Goal: Information Seeking & Learning: Learn about a topic

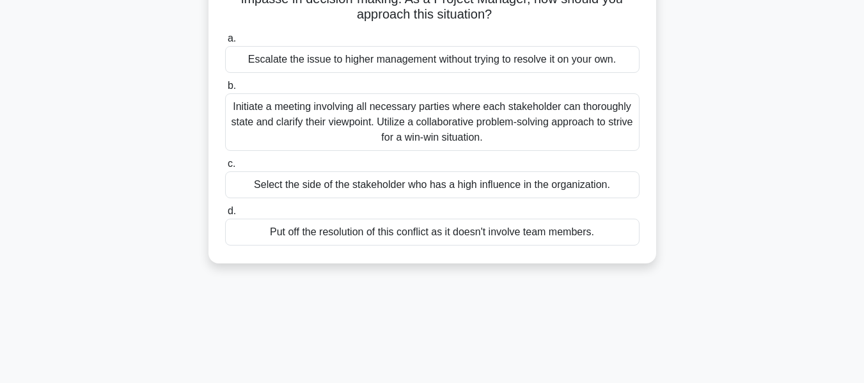
scroll to position [136, 0]
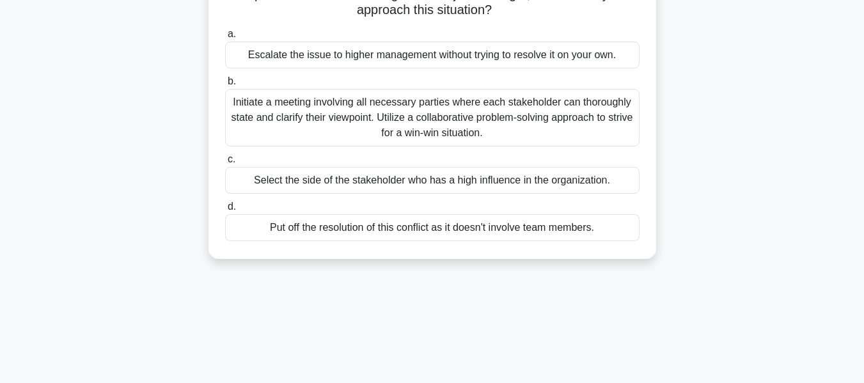
click at [510, 109] on div "Initiate a meeting involving all necessary parties where each stakeholder can t…" at bounding box center [432, 118] width 414 height 58
click at [225, 86] on input "b. Initiate a meeting involving all necessary parties where each stakeholder ca…" at bounding box center [225, 81] width 0 height 8
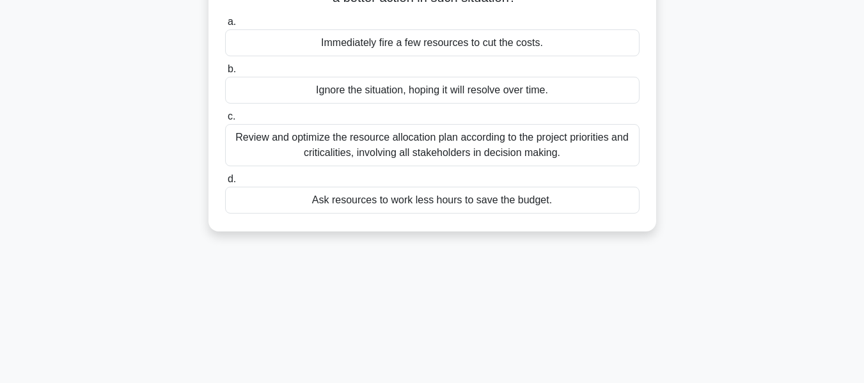
scroll to position [0, 0]
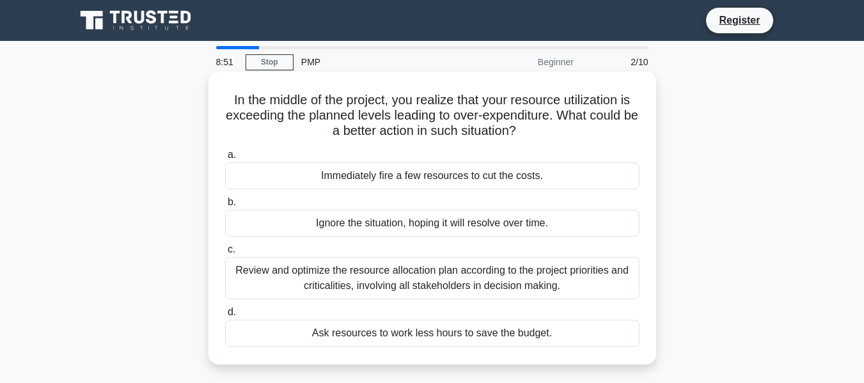
click at [492, 274] on div "Review and optimize the resource allocation plan according to the project prior…" at bounding box center [432, 278] width 414 height 42
click at [225, 254] on input "c. Review and optimize the resource allocation plan according to the project pr…" at bounding box center [225, 249] width 0 height 8
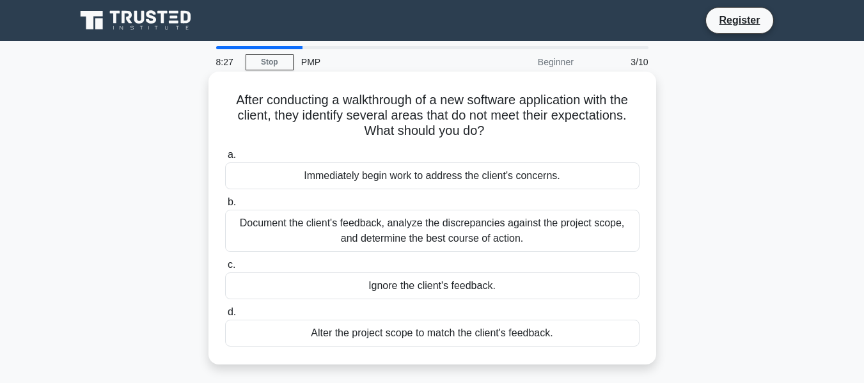
click at [393, 225] on div "Document the client's feedback, analyze the discrepancies against the project s…" at bounding box center [432, 231] width 414 height 42
click at [225, 206] on input "b. Document the client's feedback, analyze the discrepancies against the projec…" at bounding box center [225, 202] width 0 height 8
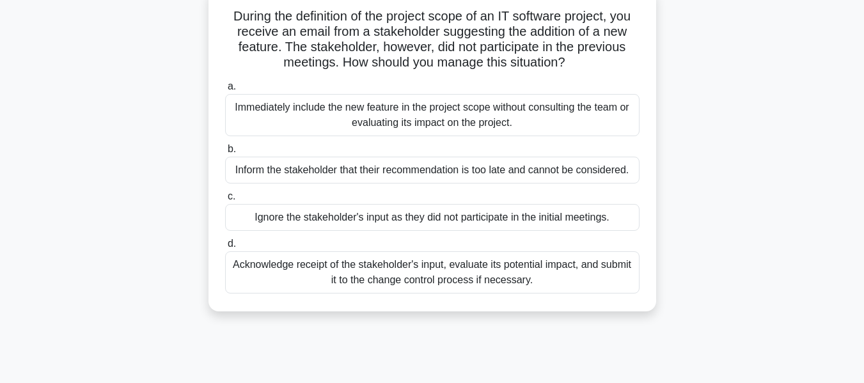
scroll to position [100, 0]
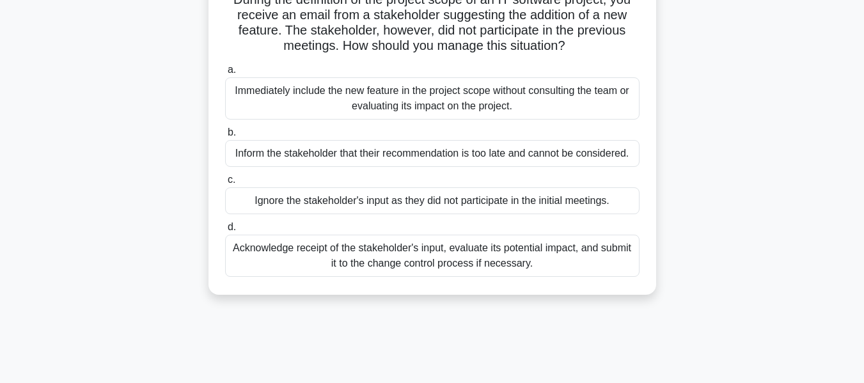
click at [596, 246] on div "Acknowledge receipt of the stakeholder's input, evaluate its potential impact, …" at bounding box center [432, 256] width 414 height 42
click at [225, 231] on input "d. Acknowledge receipt of the stakeholder's input, evaluate its potential impac…" at bounding box center [225, 227] width 0 height 8
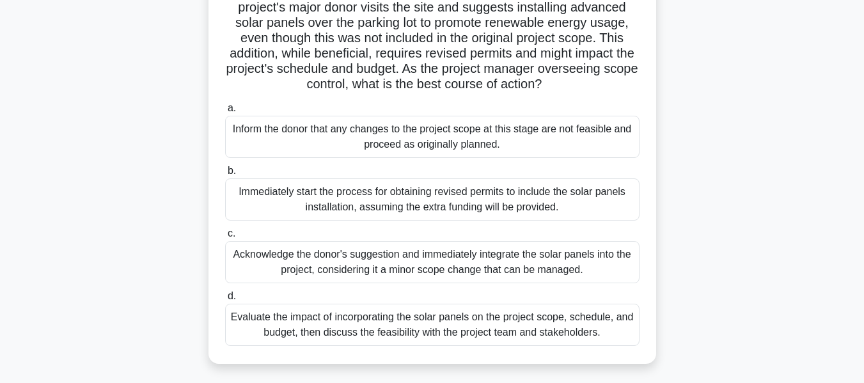
scroll to position [115, 0]
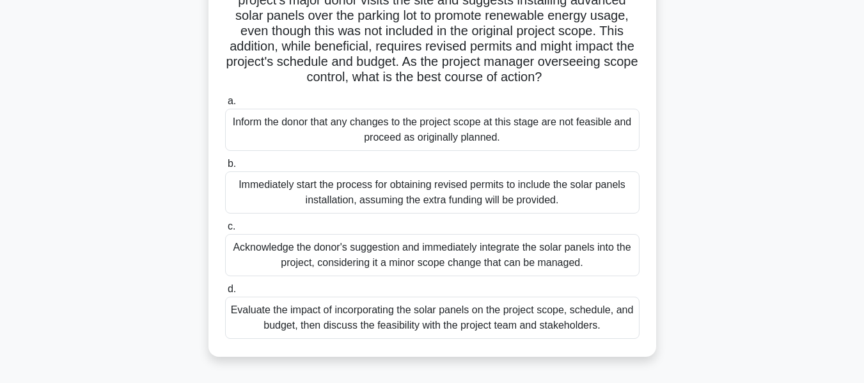
click at [361, 337] on div "Evaluate the impact of incorporating the solar panels on the project scope, sch…" at bounding box center [432, 318] width 414 height 42
click at [225, 293] on input "d. Evaluate the impact of incorporating the solar panels on the project scope, …" at bounding box center [225, 289] width 0 height 8
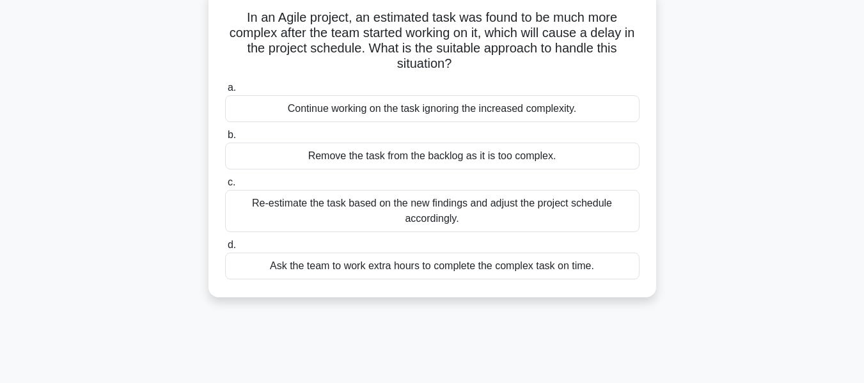
scroll to position [88, 0]
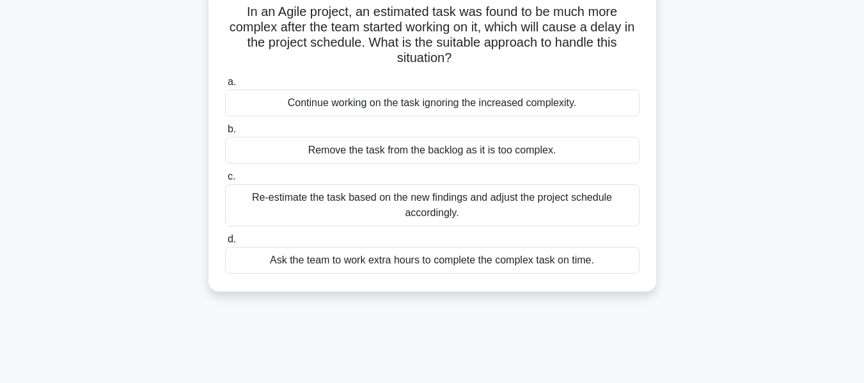
click at [584, 214] on div "Re-estimate the task based on the new findings and adjust the project schedule …" at bounding box center [432, 205] width 414 height 42
click at [225, 181] on input "c. Re-estimate the task based on the new findings and adjust the project schedu…" at bounding box center [225, 177] width 0 height 8
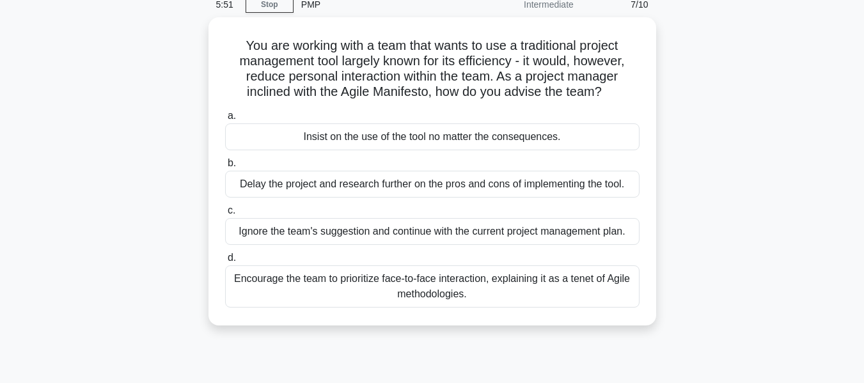
scroll to position [60, 0]
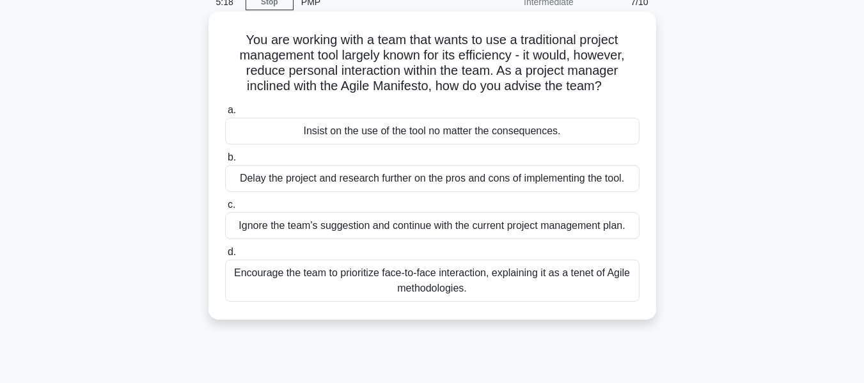
click at [533, 289] on div "Encourage the team to prioritize face-to-face interaction, explaining it as a t…" at bounding box center [432, 281] width 414 height 42
click at [225, 256] on input "d. Encourage the team to prioritize face-to-face interaction, explaining it as …" at bounding box center [225, 252] width 0 height 8
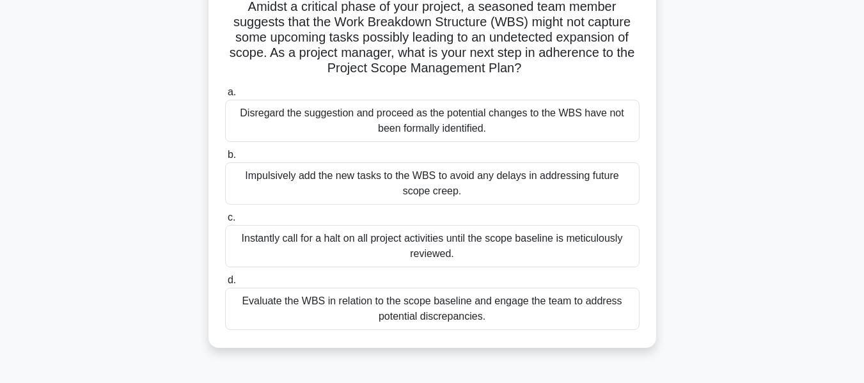
scroll to position [98, 0]
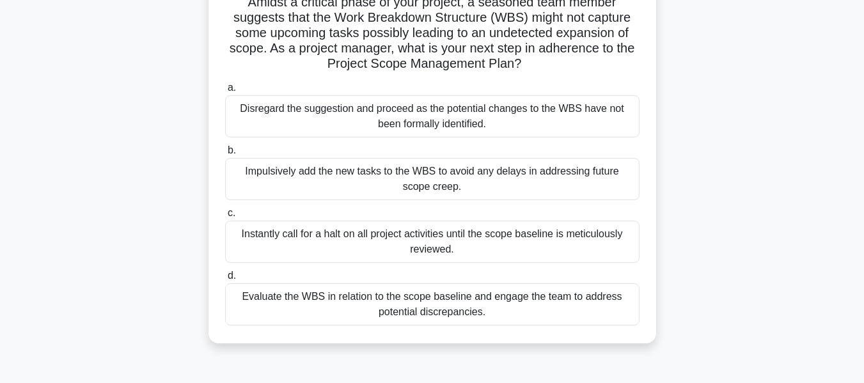
click at [498, 306] on div "Evaluate the WBS in relation to the scope baseline and engage the team to addre…" at bounding box center [432, 304] width 414 height 42
click at [225, 280] on input "d. Evaluate the WBS in relation to the scope baseline and engage the team to ad…" at bounding box center [225, 276] width 0 height 8
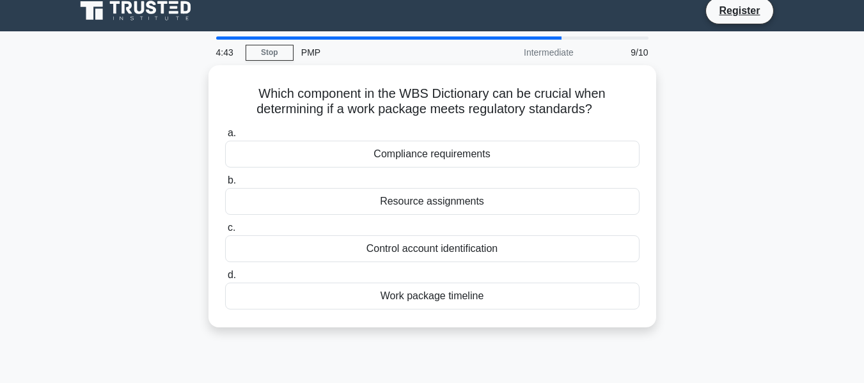
scroll to position [0, 0]
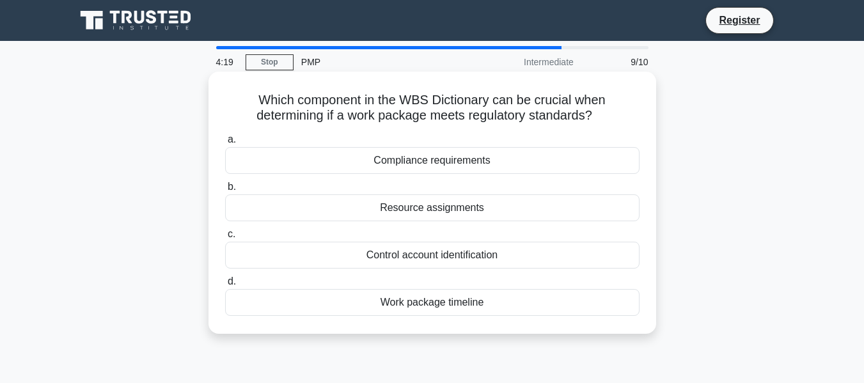
click at [519, 165] on div "Compliance requirements" at bounding box center [432, 160] width 414 height 27
click at [225, 144] on input "a. Compliance requirements" at bounding box center [225, 140] width 0 height 8
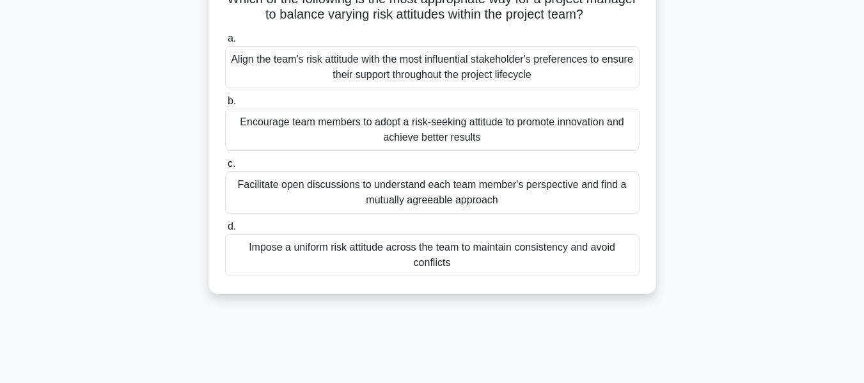
scroll to position [105, 0]
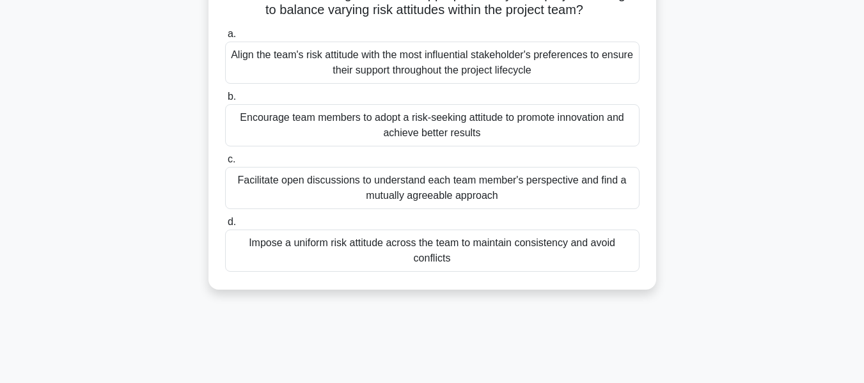
click at [560, 185] on div "Facilitate open discussions to understand each team member's perspective and fi…" at bounding box center [432, 188] width 414 height 42
click at [225, 164] on input "c. Facilitate open discussions to understand each team member's perspective and…" at bounding box center [225, 159] width 0 height 8
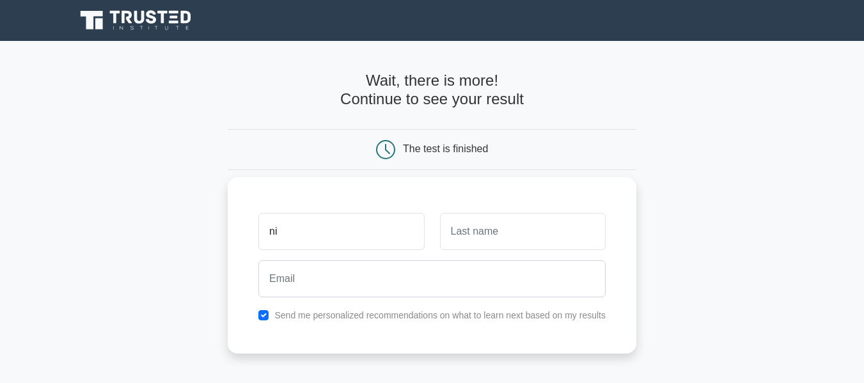
type input "[PERSON_NAME]"
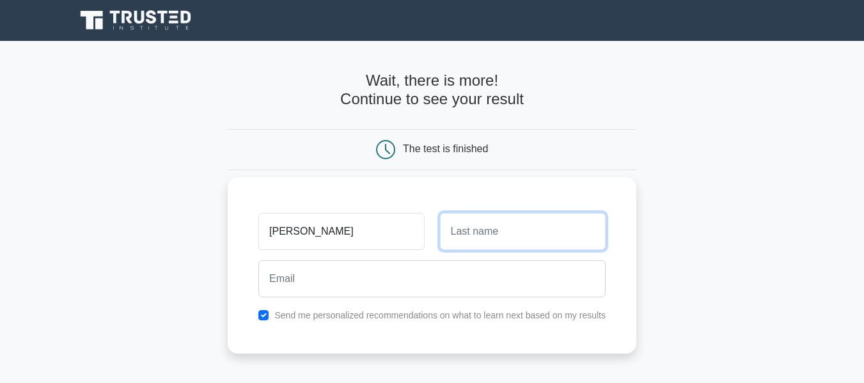
click at [454, 234] on input "text" at bounding box center [523, 231] width 166 height 37
type input "Eid"
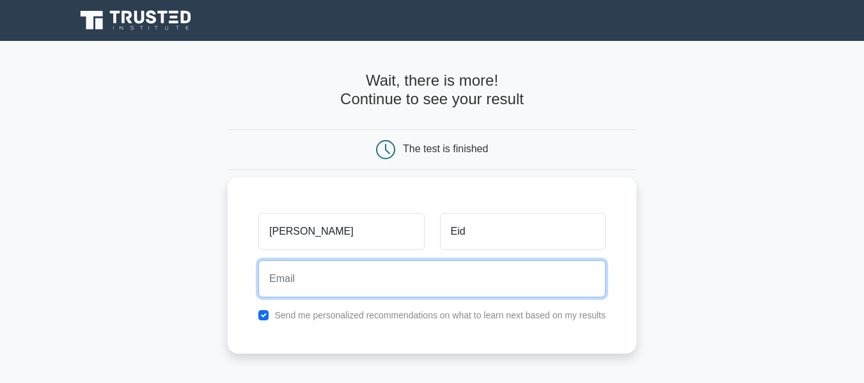
click at [467, 283] on input "email" at bounding box center [431, 278] width 347 height 37
type input "nisreen_borini@nbc-jo.com"
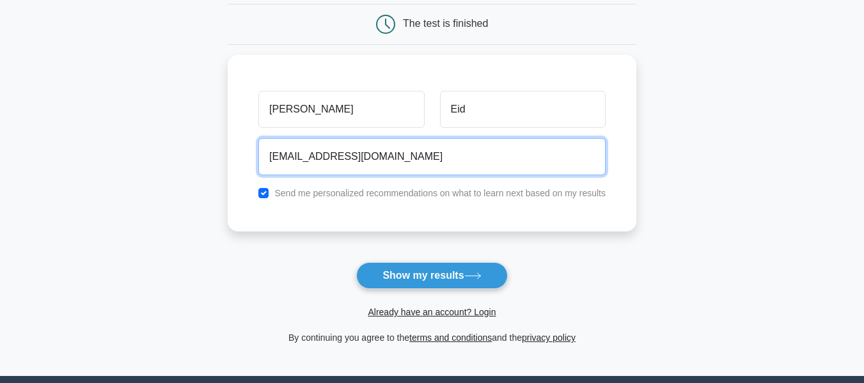
scroll to position [138, 0]
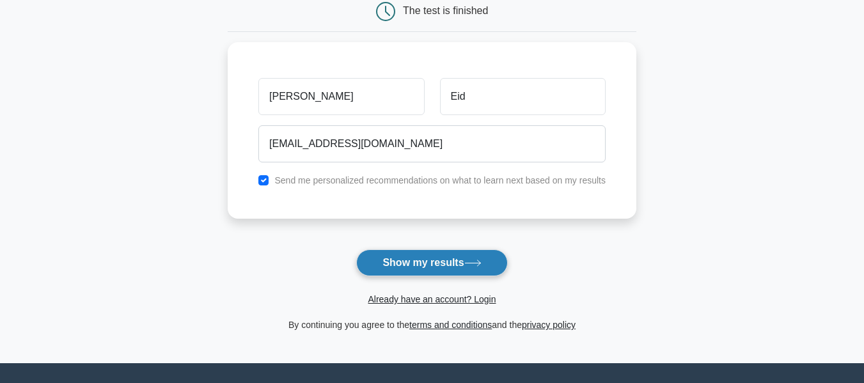
click at [409, 268] on button "Show my results" at bounding box center [431, 262] width 151 height 27
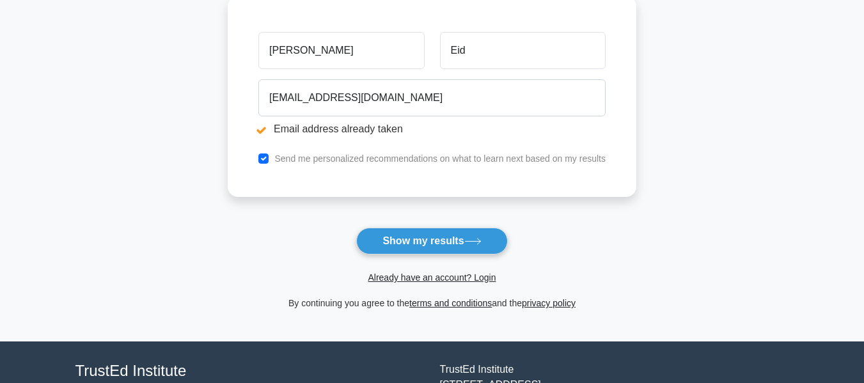
scroll to position [257, 0]
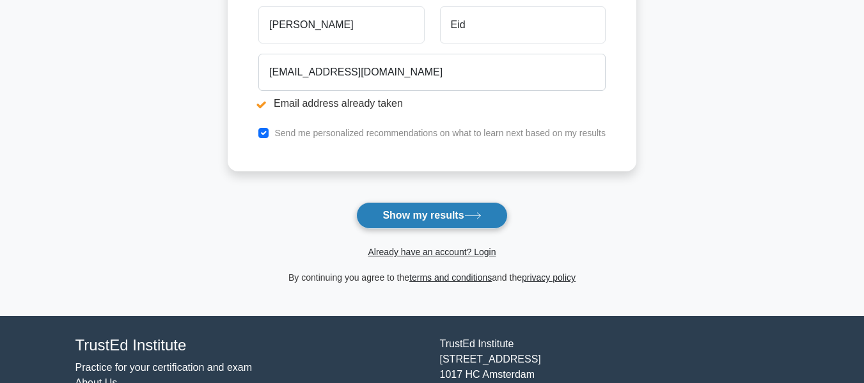
click at [393, 217] on button "Show my results" at bounding box center [431, 215] width 151 height 27
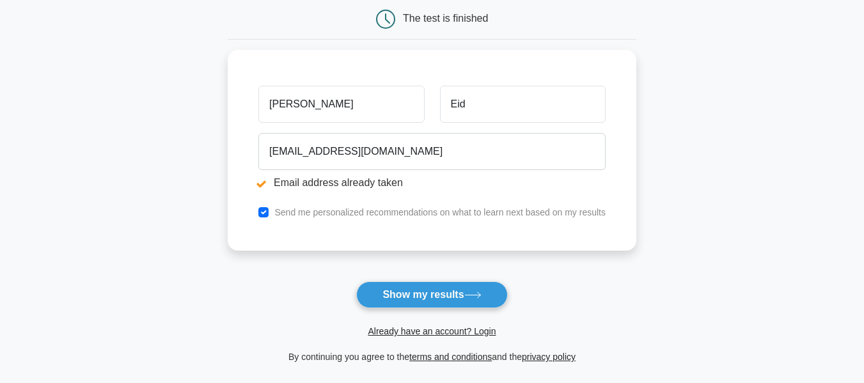
scroll to position [193, 0]
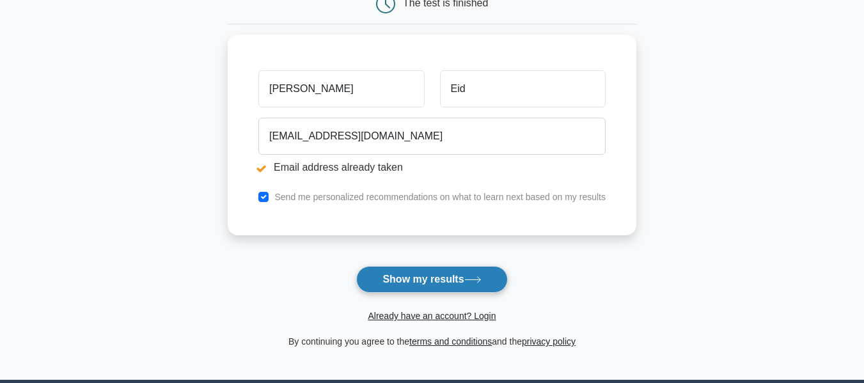
click at [393, 284] on button "Show my results" at bounding box center [431, 279] width 151 height 27
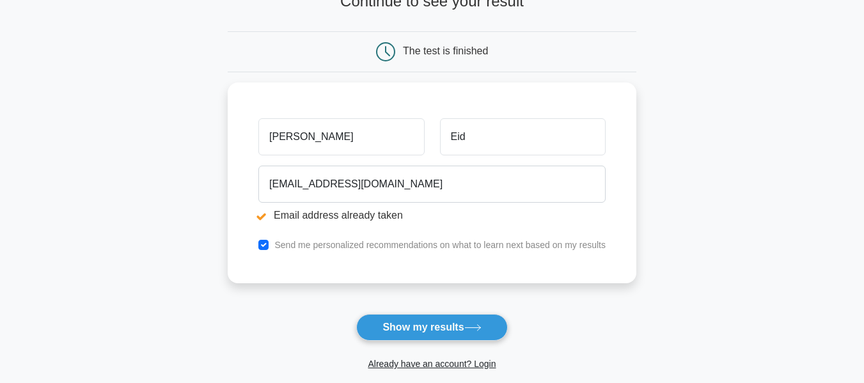
scroll to position [146, 0]
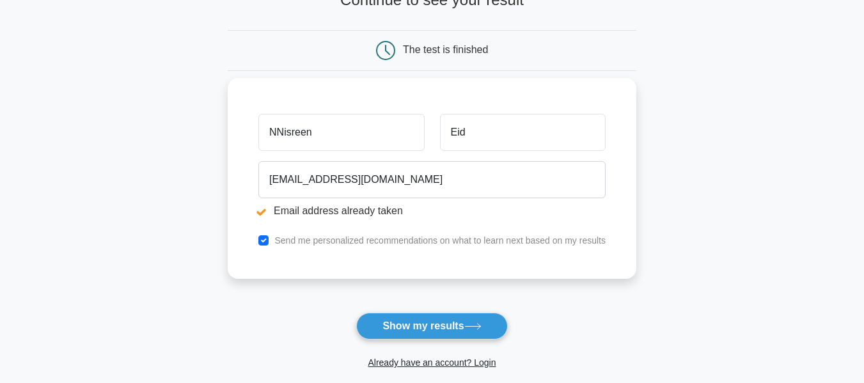
type input "[PERSON_NAME]"
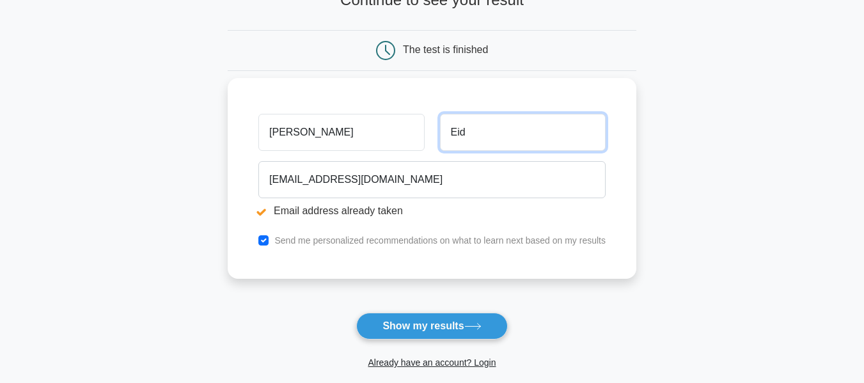
click at [463, 135] on input "Eid" at bounding box center [523, 132] width 166 height 37
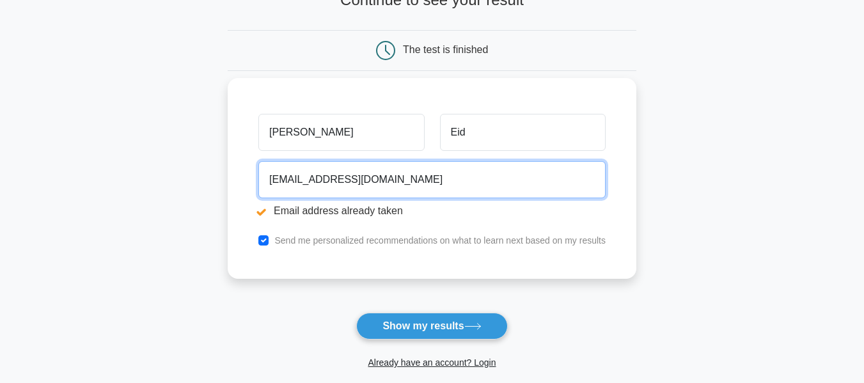
click at [437, 173] on input "[EMAIL_ADDRESS][DOMAIN_NAME]" at bounding box center [431, 179] width 347 height 37
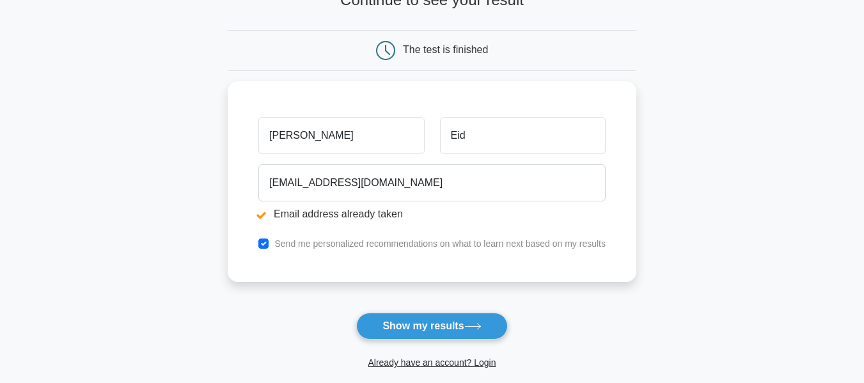
click at [305, 300] on form "Wait, there is more! Continue to see your result The test is finished Nisreen E…" at bounding box center [432, 184] width 408 height 423
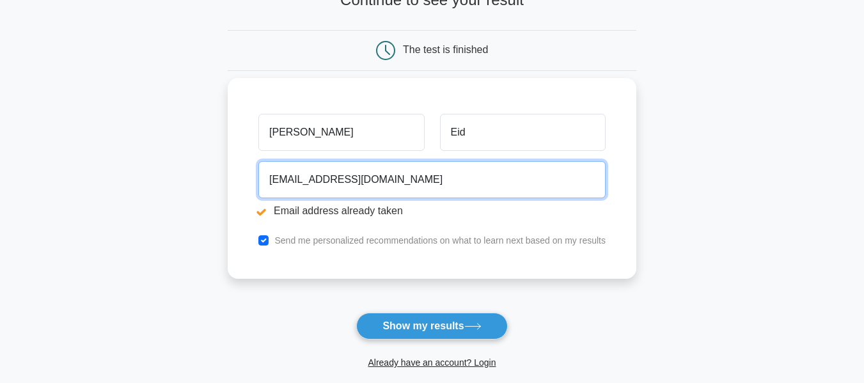
drag, startPoint x: 270, startPoint y: 177, endPoint x: 427, endPoint y: 174, distance: 156.6
click at [427, 174] on input "[EMAIL_ADDRESS][DOMAIN_NAME]" at bounding box center [431, 179] width 347 height 37
type input "nisreenborini@gmail.com"
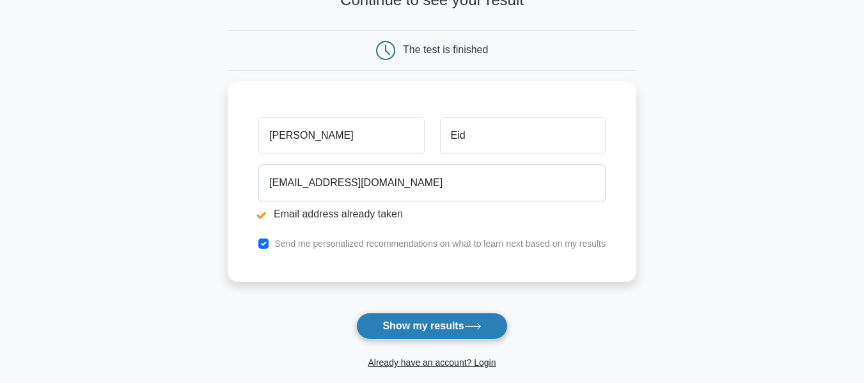
click at [387, 329] on button "Show my results" at bounding box center [431, 326] width 151 height 27
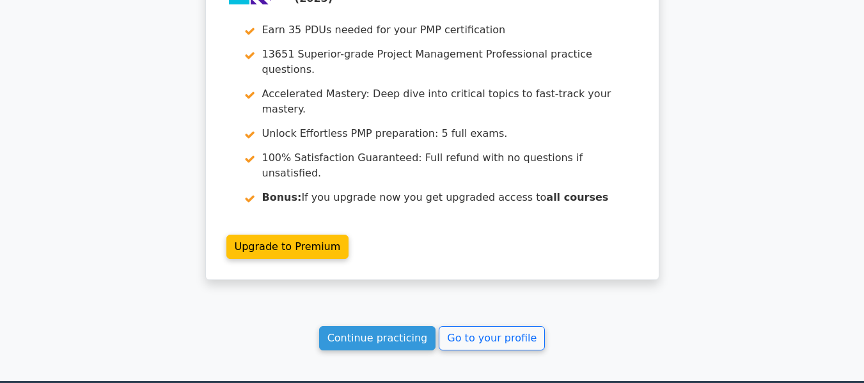
scroll to position [2281, 0]
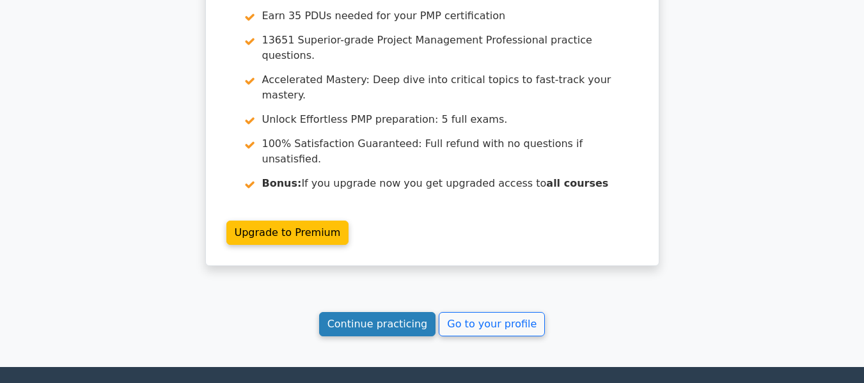
click at [366, 312] on link "Continue practicing" at bounding box center [377, 324] width 117 height 24
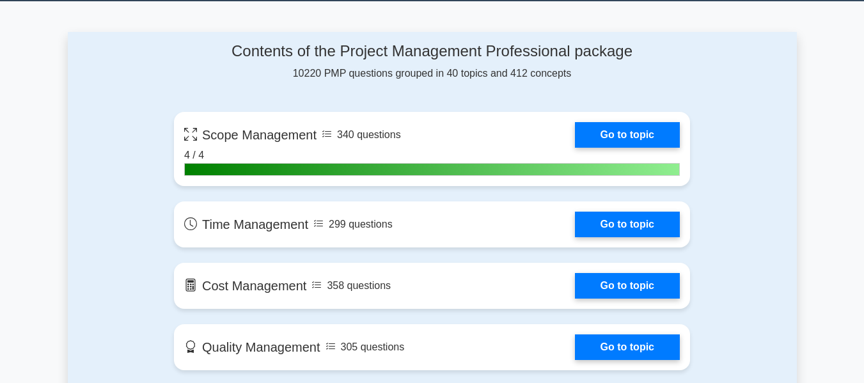
scroll to position [811, 0]
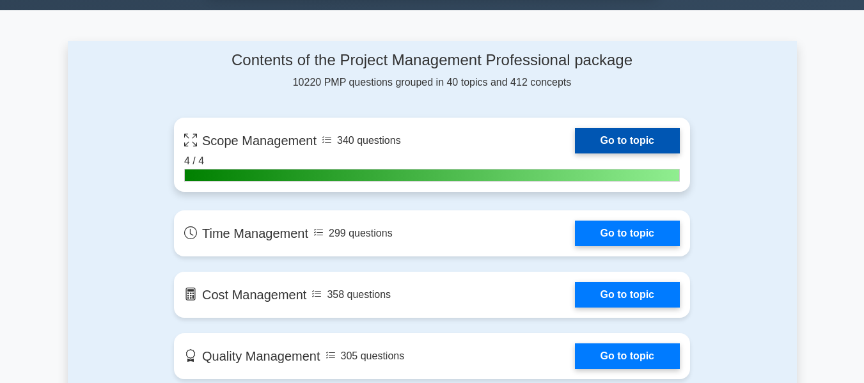
click at [637, 136] on link "Go to topic" at bounding box center [627, 141] width 105 height 26
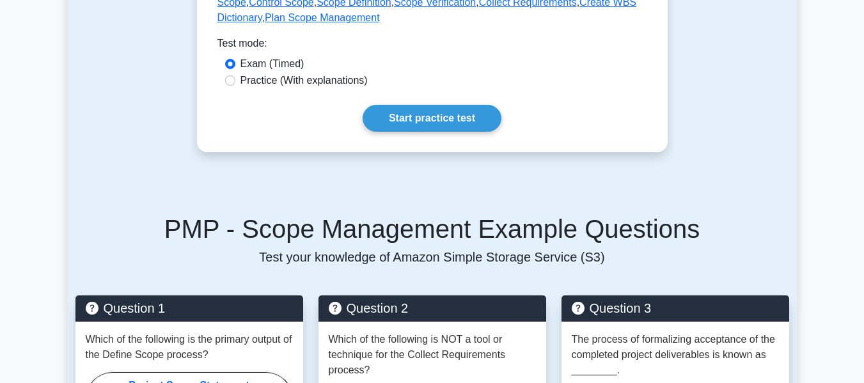
scroll to position [662, 0]
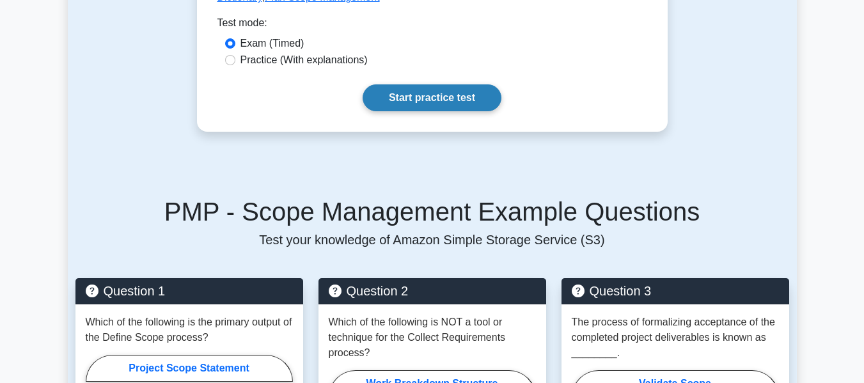
click at [451, 95] on link "Start practice test" at bounding box center [431, 97] width 139 height 27
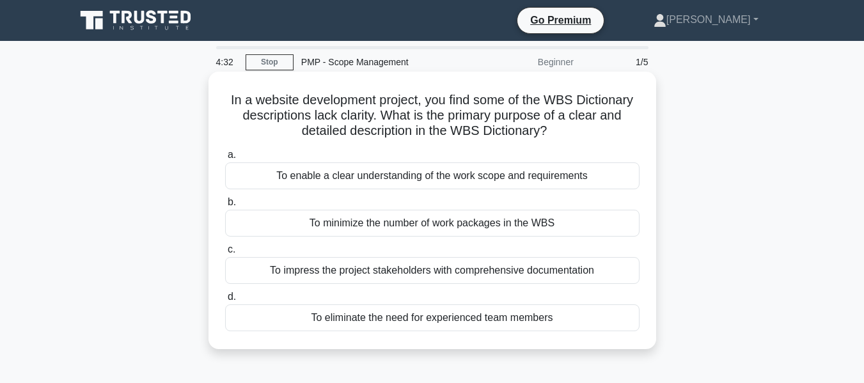
click at [436, 177] on div "To enable a clear understanding of the work scope and requirements" at bounding box center [432, 175] width 414 height 27
click at [225, 159] on input "a. To enable a clear understanding of the work scope and requirements" at bounding box center [225, 155] width 0 height 8
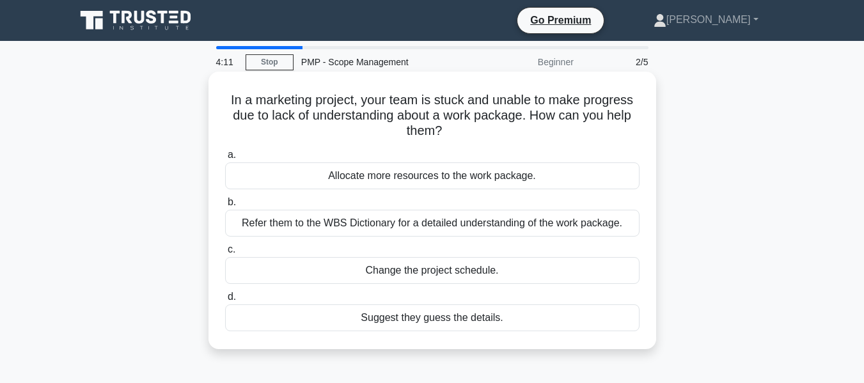
click at [484, 228] on div "Refer them to the WBS Dictionary for a detailed understanding of the work packa…" at bounding box center [432, 223] width 414 height 27
click at [225, 206] on input "b. Refer them to the WBS Dictionary for a detailed understanding of the work pa…" at bounding box center [225, 202] width 0 height 8
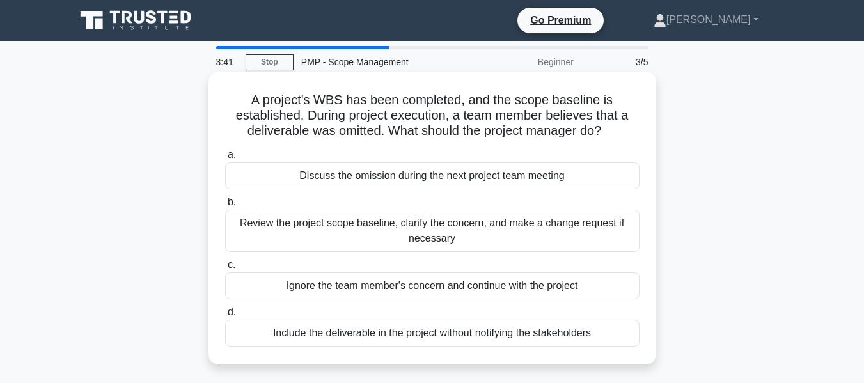
click at [532, 229] on div "Review the project scope baseline, clarify the concern, and make a change reque…" at bounding box center [432, 231] width 414 height 42
click at [225, 206] on input "b. Review the project scope baseline, clarify the concern, and make a change re…" at bounding box center [225, 202] width 0 height 8
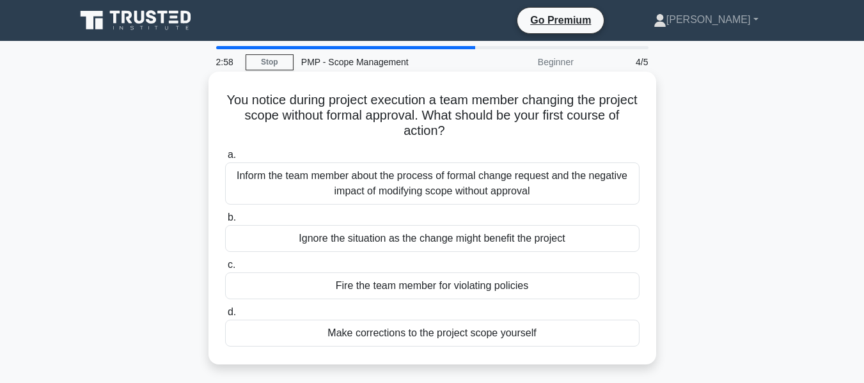
click at [481, 194] on div "Inform the team member about the process of formal change request and the negat…" at bounding box center [432, 183] width 414 height 42
click at [225, 159] on input "a. Inform the team member about the process of formal change request and the ne…" at bounding box center [225, 155] width 0 height 8
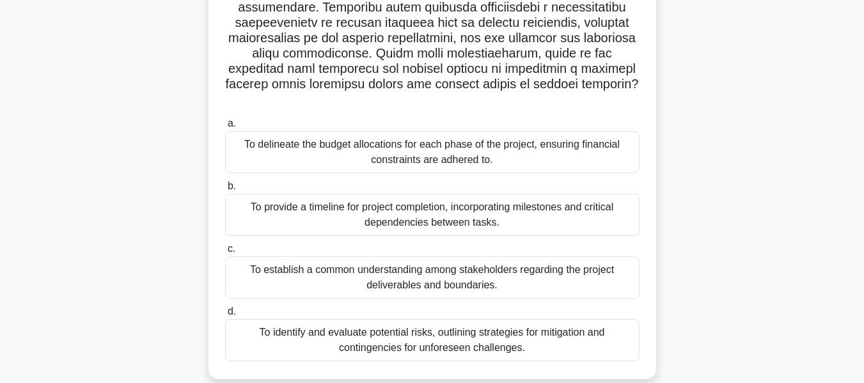
scroll to position [239, 0]
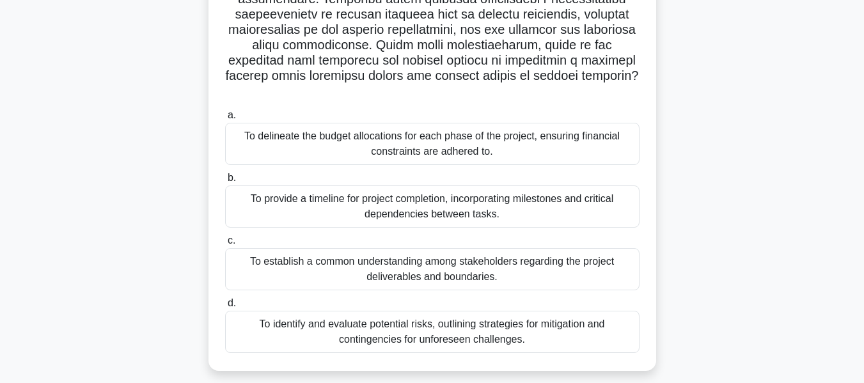
click at [550, 261] on div "To establish a common understanding among stakeholders regarding the project de…" at bounding box center [432, 269] width 414 height 42
click at [225, 245] on input "c. To establish a common understanding among stakeholders regarding the project…" at bounding box center [225, 241] width 0 height 8
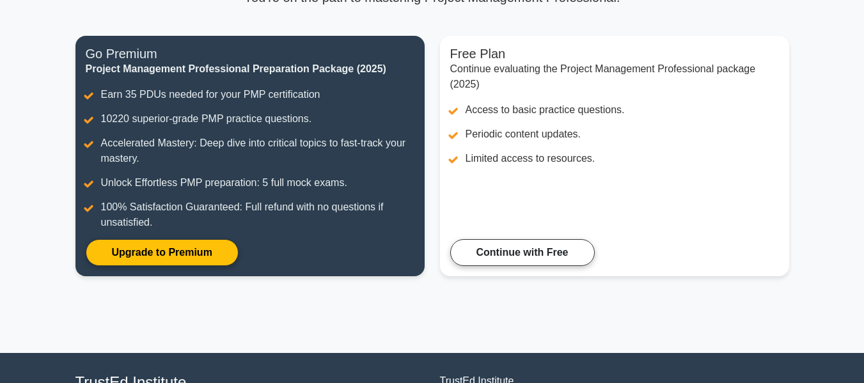
scroll to position [143, 0]
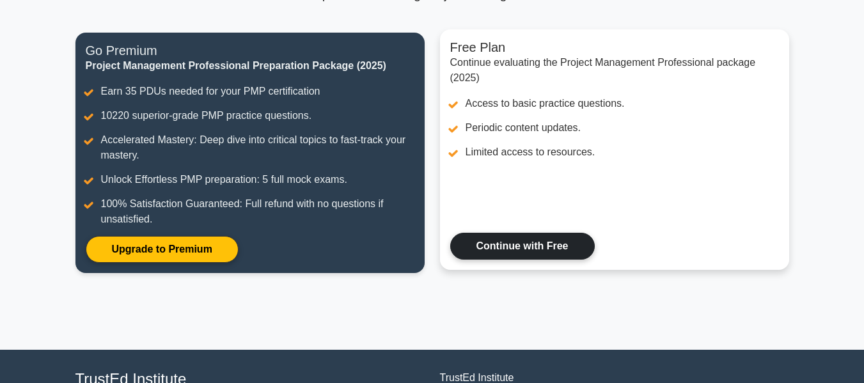
click at [507, 249] on link "Continue with Free" at bounding box center [522, 246] width 144 height 27
click at [485, 252] on link "Continue with Free" at bounding box center [522, 246] width 144 height 27
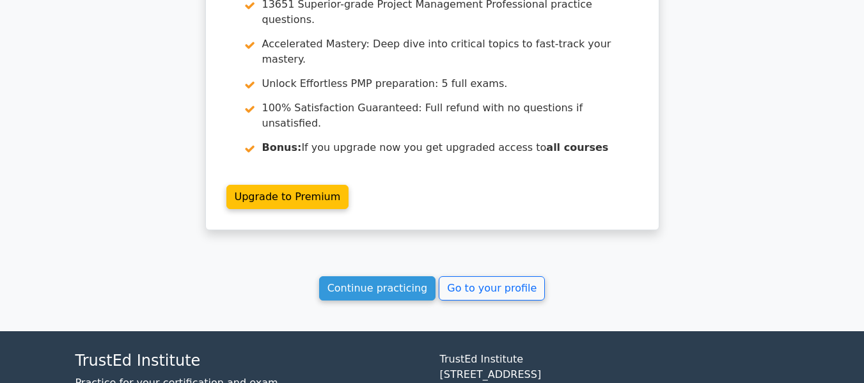
scroll to position [1944, 0]
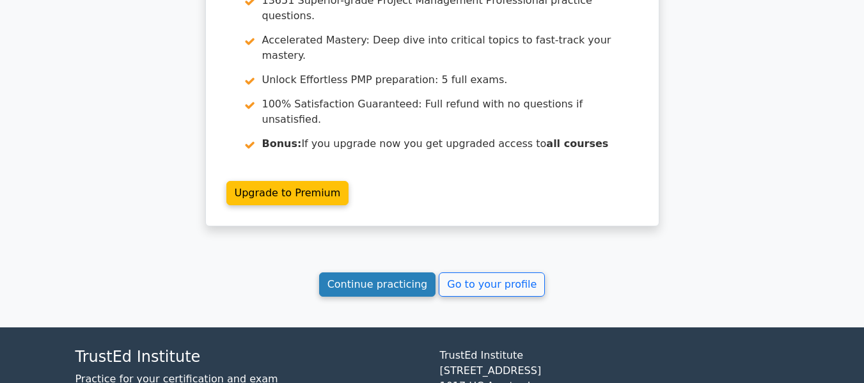
click at [368, 272] on link "Continue practicing" at bounding box center [377, 284] width 117 height 24
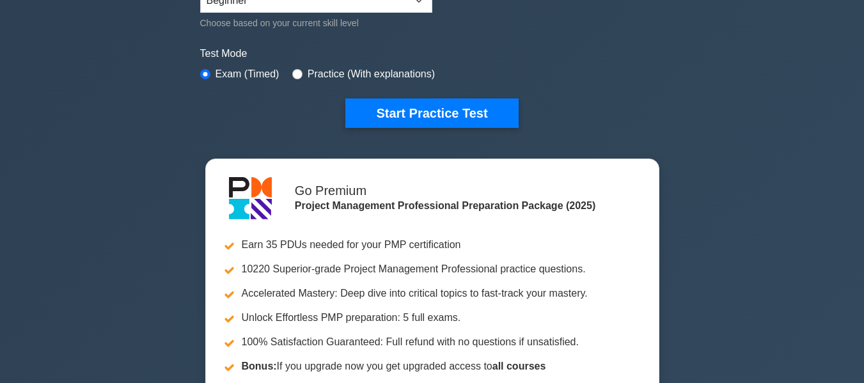
scroll to position [326, 0]
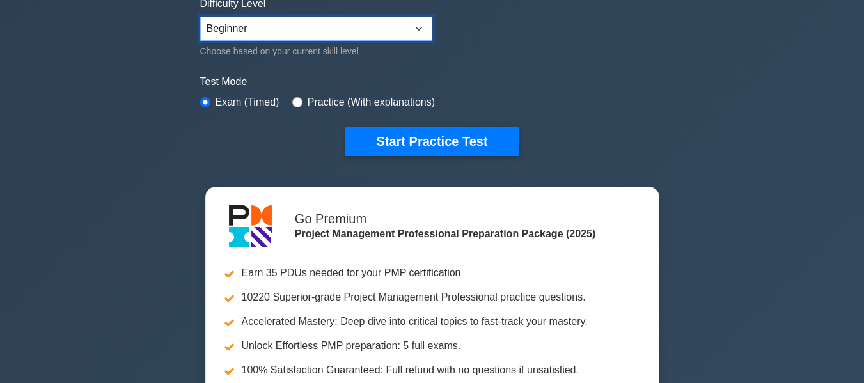
click at [414, 27] on select "Beginner Intermediate Expert" at bounding box center [316, 29] width 232 height 24
select select "expert"
click at [200, 17] on select "Beginner Intermediate Expert" at bounding box center [316, 29] width 232 height 24
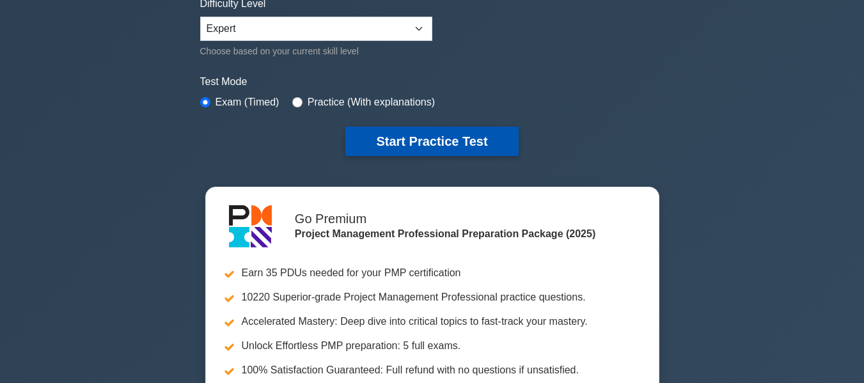
click at [375, 142] on button "Start Practice Test" at bounding box center [431, 141] width 173 height 29
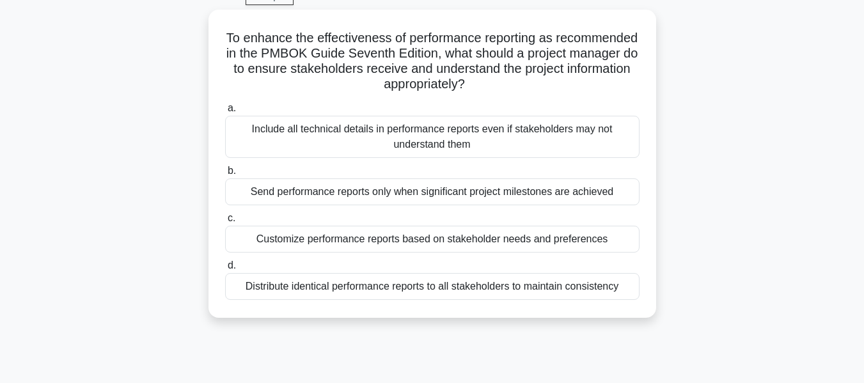
scroll to position [67, 0]
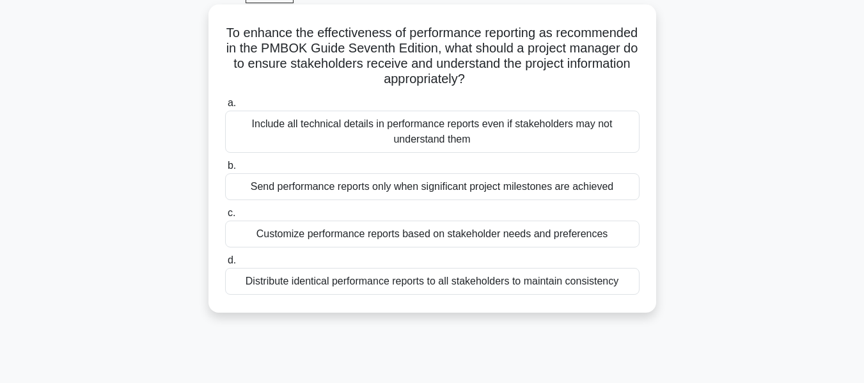
click at [513, 233] on div "Customize performance reports based on stakeholder needs and preferences" at bounding box center [432, 234] width 414 height 27
click at [225, 217] on input "c. Customize performance reports based on stakeholder needs and preferences" at bounding box center [225, 213] width 0 height 8
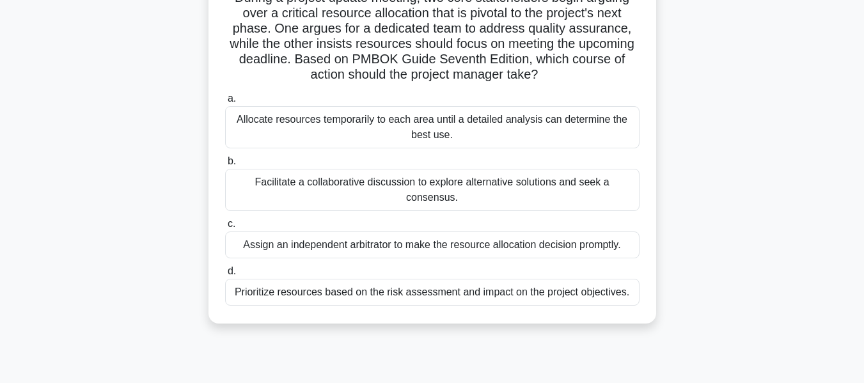
scroll to position [107, 0]
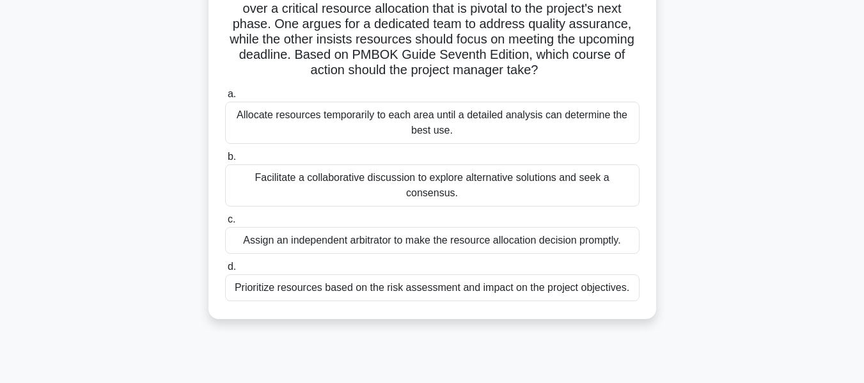
click at [527, 186] on div "Facilitate a collaborative discussion to explore alternative solutions and seek…" at bounding box center [432, 185] width 414 height 42
click at [225, 161] on input "b. Facilitate a collaborative discussion to explore alternative solutions and s…" at bounding box center [225, 157] width 0 height 8
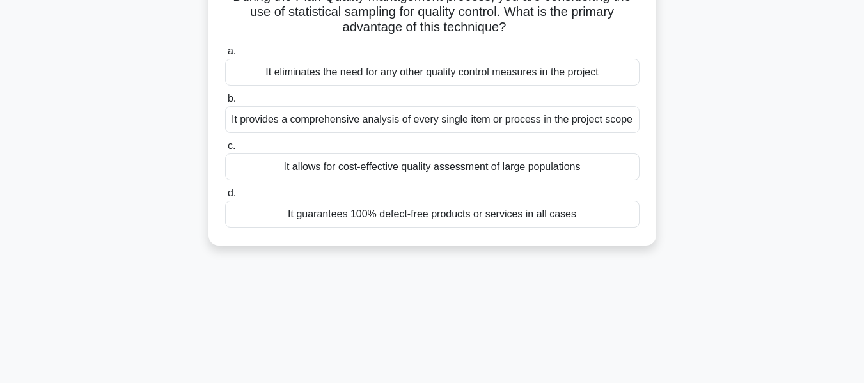
scroll to position [0, 0]
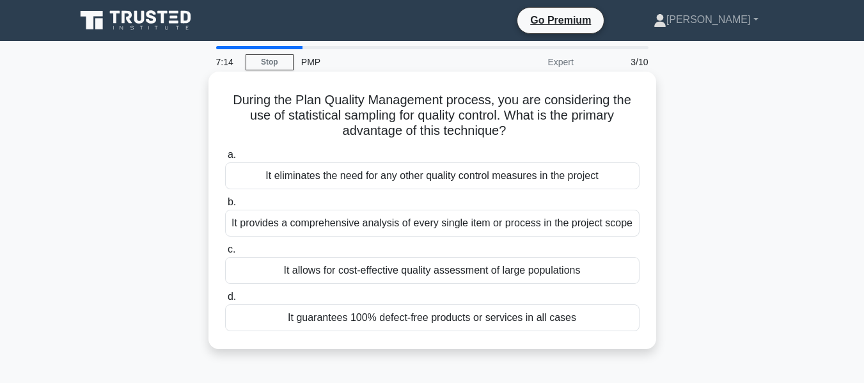
click at [494, 268] on div "It allows for cost-effective quality assessment of large populations" at bounding box center [432, 270] width 414 height 27
click at [225, 254] on input "c. It allows for cost-effective quality assessment of large populations" at bounding box center [225, 249] width 0 height 8
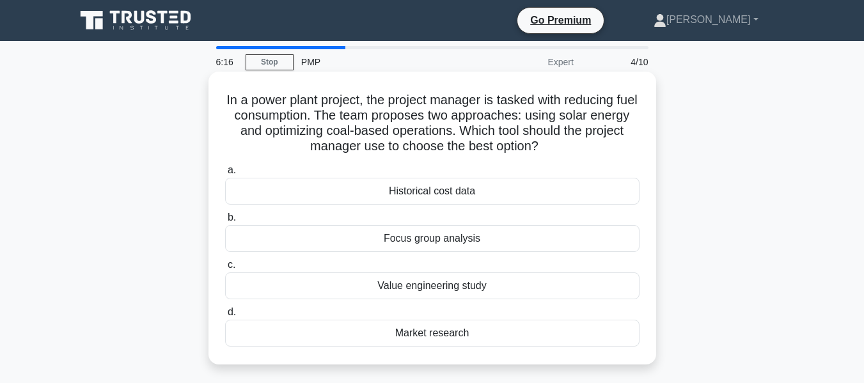
click at [502, 191] on div "Historical cost data" at bounding box center [432, 191] width 414 height 27
click at [225, 175] on input "a. Historical cost data" at bounding box center [225, 170] width 0 height 8
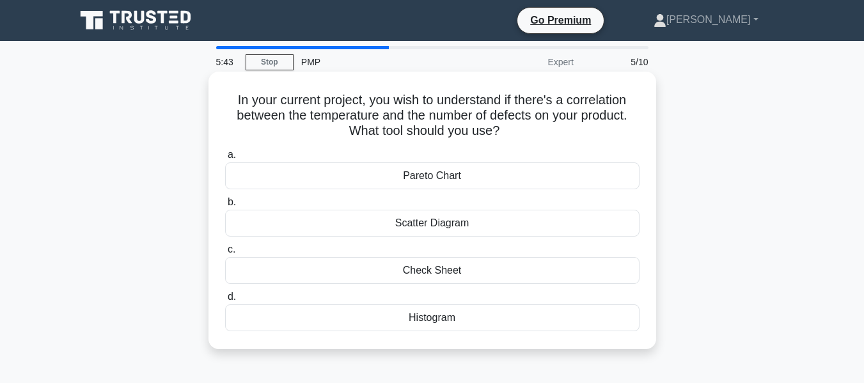
click at [442, 175] on div "Pareto Chart" at bounding box center [432, 175] width 414 height 27
click at [225, 159] on input "a. Pareto Chart" at bounding box center [225, 155] width 0 height 8
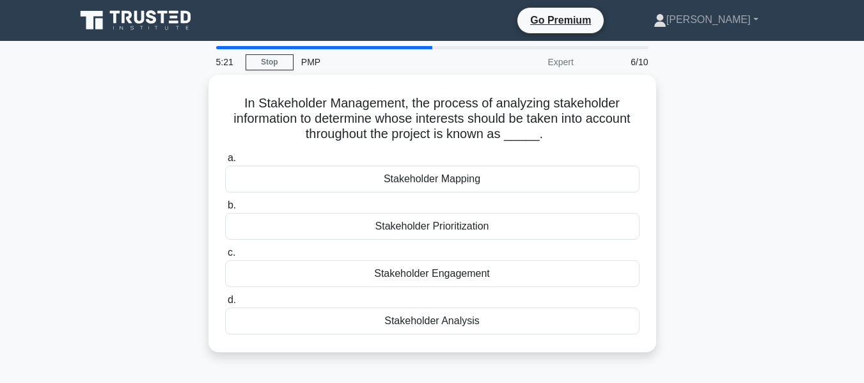
click at [442, 175] on div "Stakeholder Mapping" at bounding box center [432, 179] width 414 height 27
click at [225, 162] on input "a. Stakeholder Mapping" at bounding box center [225, 158] width 0 height 8
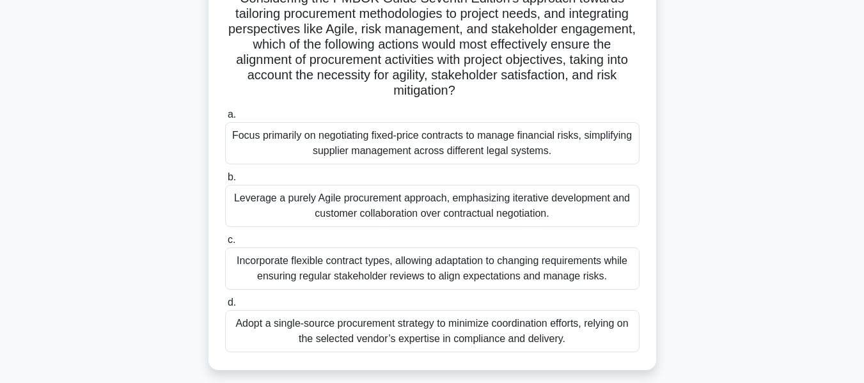
scroll to position [230, 0]
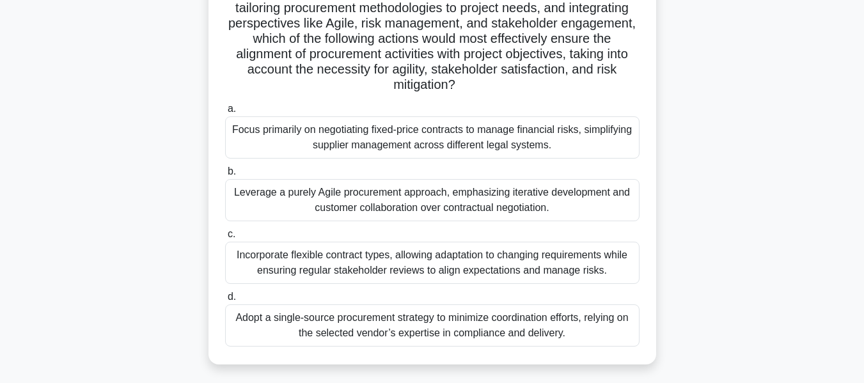
click at [543, 273] on div "Incorporate flexible contract types, allowing adaptation to changing requiremen…" at bounding box center [432, 263] width 414 height 42
click at [225, 238] on input "c. Incorporate flexible contract types, allowing adaptation to changing require…" at bounding box center [225, 234] width 0 height 8
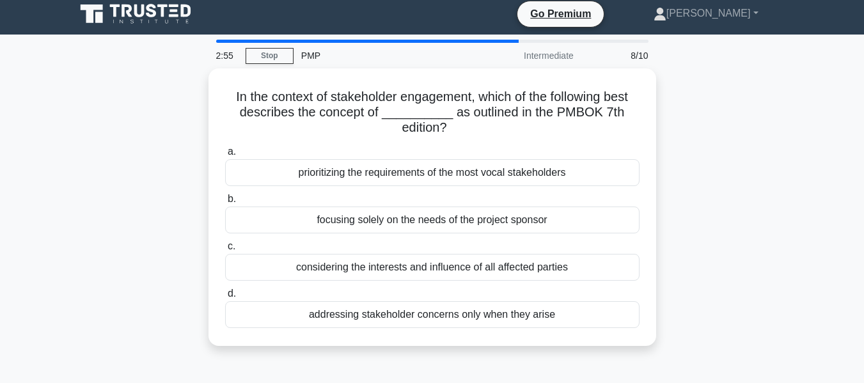
scroll to position [0, 0]
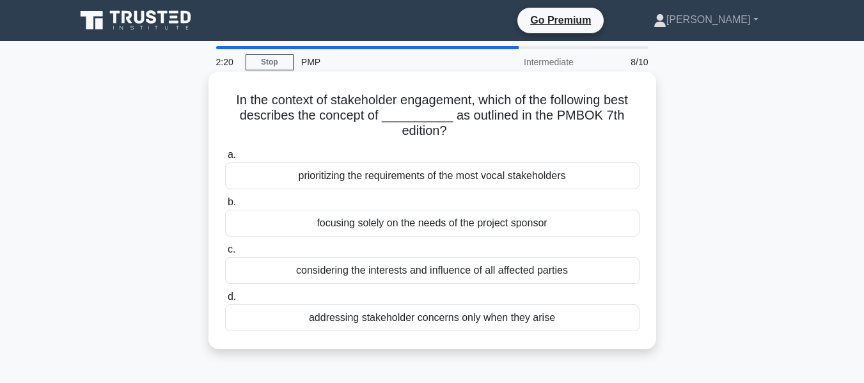
click at [357, 272] on div "considering the interests and influence of all affected parties" at bounding box center [432, 270] width 414 height 27
click at [225, 254] on input "c. considering the interests and influence of all affected parties" at bounding box center [225, 249] width 0 height 8
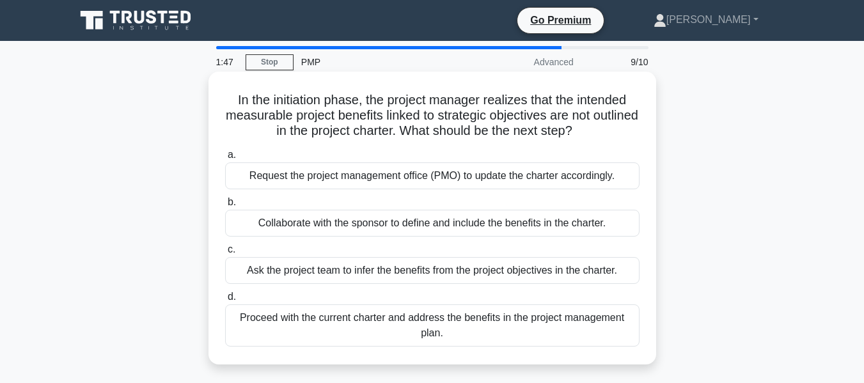
click at [363, 178] on div "Request the project management office (PMO) to update the charter accordingly." at bounding box center [432, 175] width 414 height 27
click at [225, 159] on input "a. Request the project management office (PMO) to update the charter accordingl…" at bounding box center [225, 155] width 0 height 8
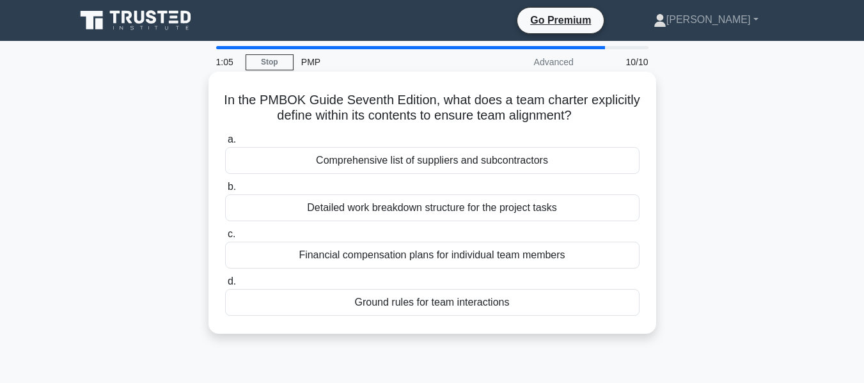
click at [483, 306] on div "Ground rules for team interactions" at bounding box center [432, 302] width 414 height 27
click at [225, 286] on input "d. Ground rules for team interactions" at bounding box center [225, 281] width 0 height 8
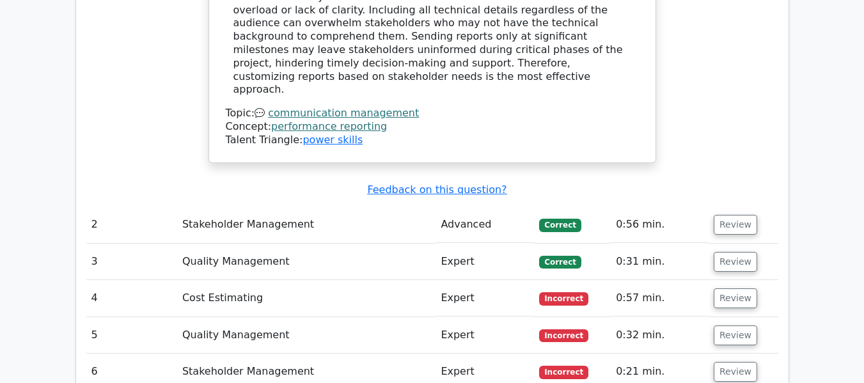
scroll to position [1605, 0]
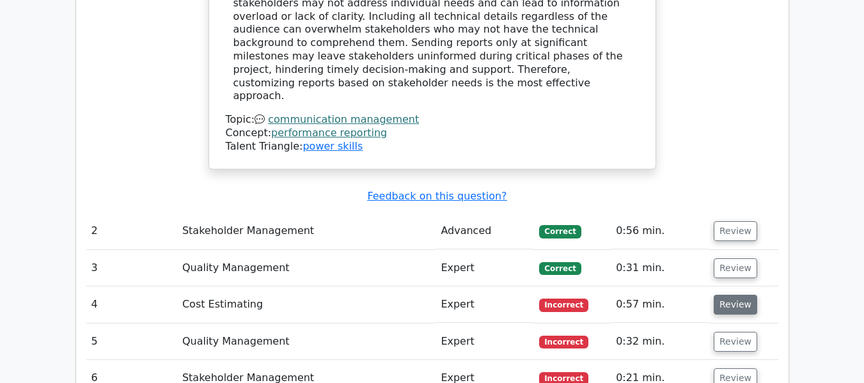
click at [725, 295] on button "Review" at bounding box center [734, 305] width 43 height 20
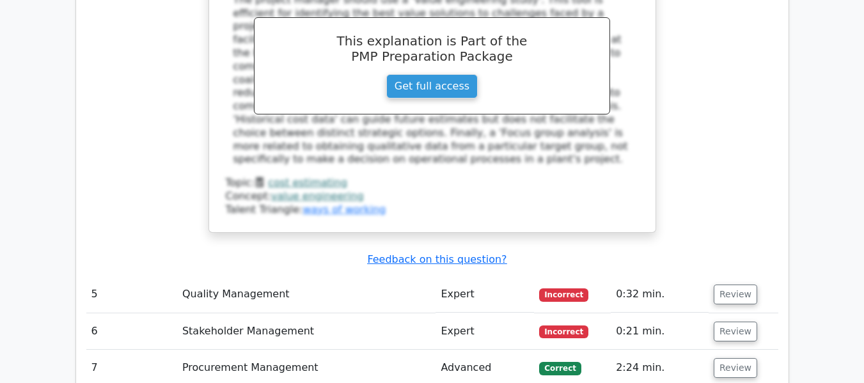
scroll to position [2263, 0]
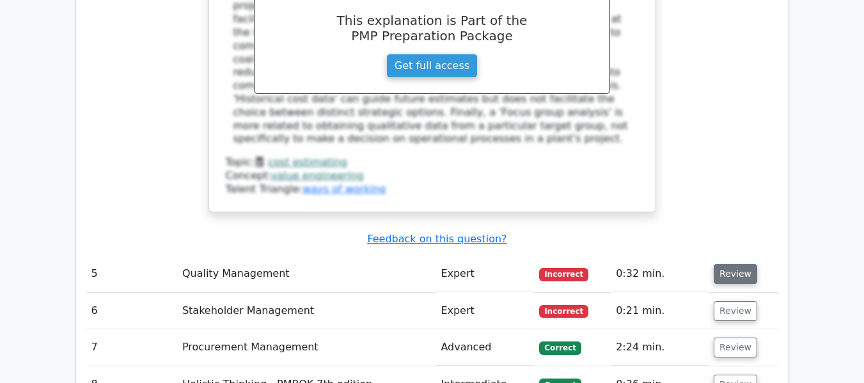
click at [737, 264] on button "Review" at bounding box center [734, 274] width 43 height 20
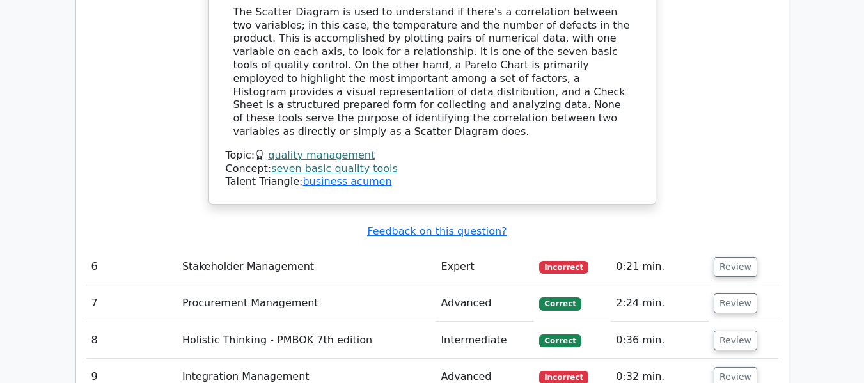
scroll to position [2851, 0]
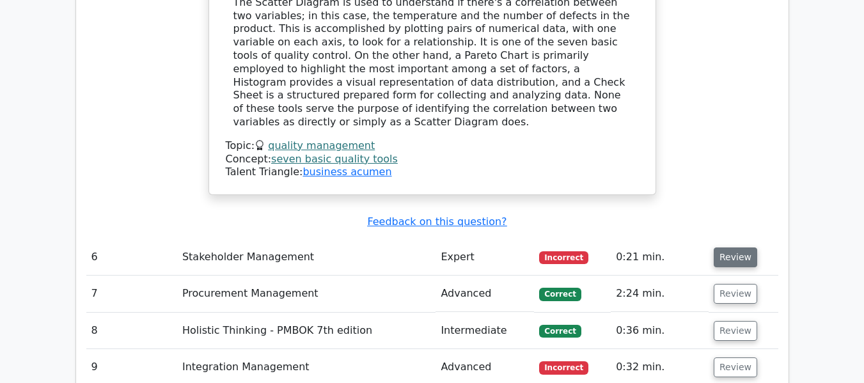
click at [736, 247] on button "Review" at bounding box center [734, 257] width 43 height 20
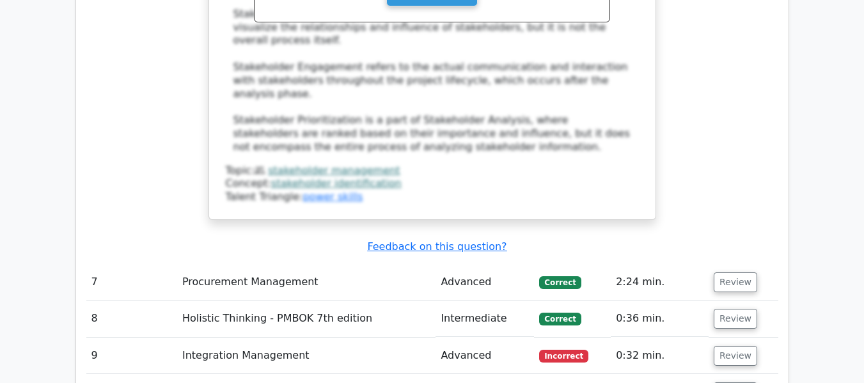
scroll to position [3529, 0]
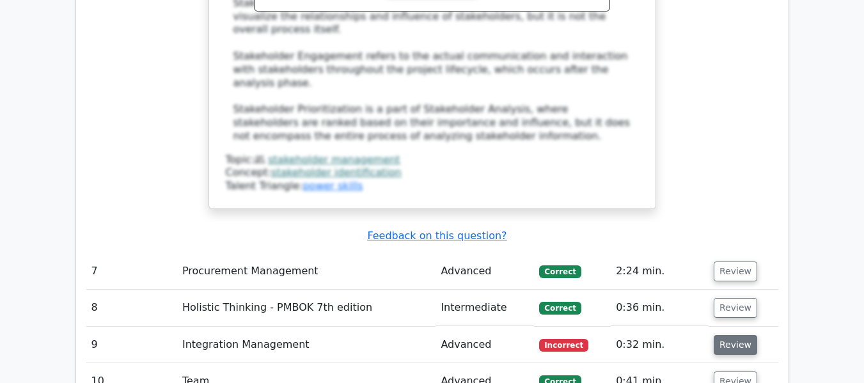
click at [727, 335] on button "Review" at bounding box center [734, 345] width 43 height 20
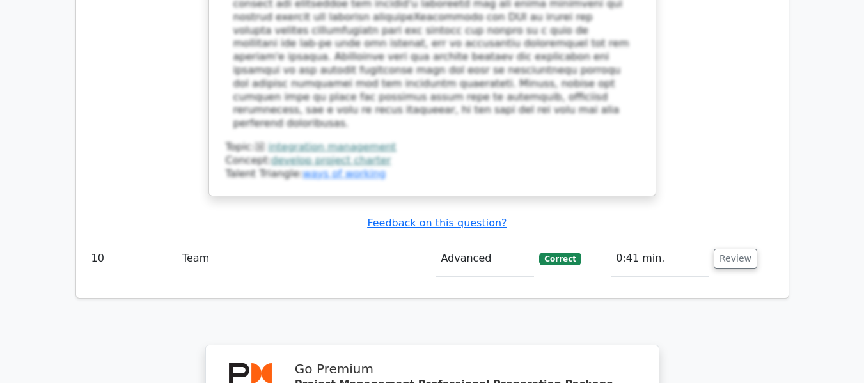
scroll to position [4671, 0]
